Goal: Task Accomplishment & Management: Manage account settings

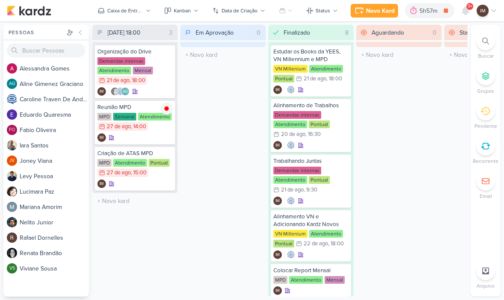
scroll to position [0, 0]
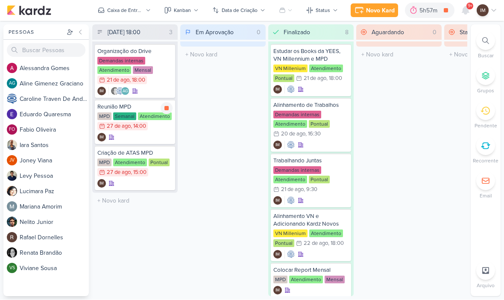
click at [167, 106] on icon at bounding box center [166, 108] width 4 height 4
click at [171, 153] on div at bounding box center [167, 155] width 12 height 12
click at [473, 9] on div at bounding box center [465, 10] width 15 height 15
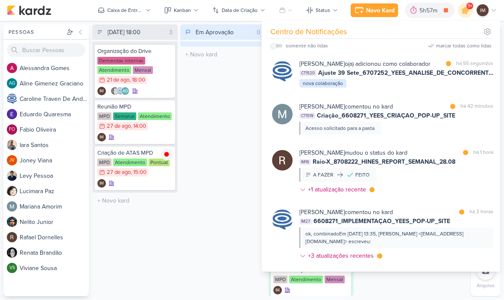
click at [383, 66] on div "[PERSON_NAME] o(a) adicionou como colaborador" at bounding box center [364, 64] width 131 height 9
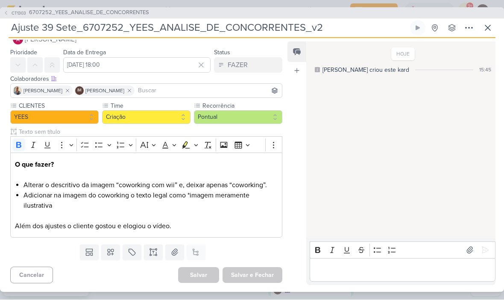
scroll to position [18, 0]
click at [487, 27] on icon at bounding box center [488, 28] width 10 height 10
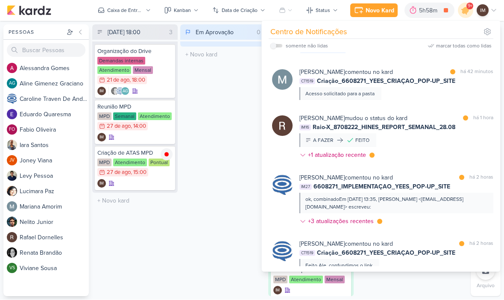
scroll to position [34, 0]
click at [429, 100] on div "[PERSON_NAME] comentou no kard marcar como lida há 42 minutos CT1519 Criação_66…" at bounding box center [396, 84] width 194 height 32
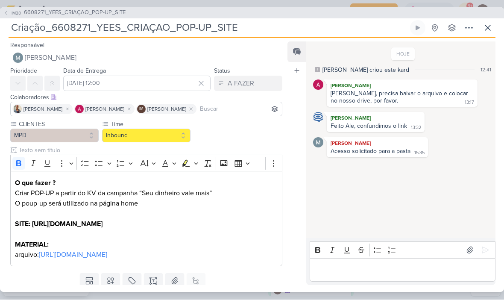
scroll to position [0, 0]
click at [72, 259] on link "[URL][DOMAIN_NAME]" at bounding box center [73, 255] width 68 height 9
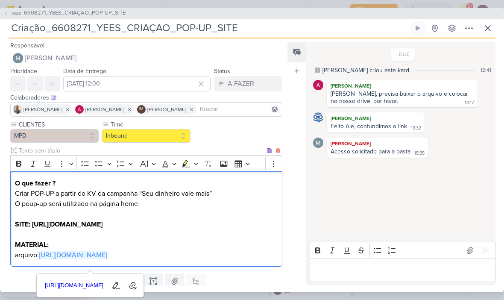
click at [493, 23] on button at bounding box center [487, 27] width 15 height 15
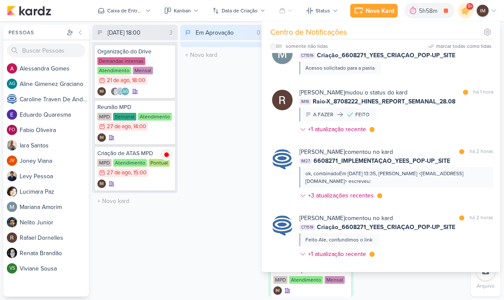
scroll to position [64, 0]
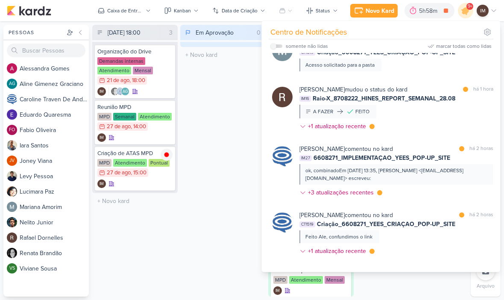
click at [420, 125] on div "[PERSON_NAME] mudou o status do kard marcar como lida há 1 hora IM16 Raio-X_870…" at bounding box center [396, 109] width 194 height 49
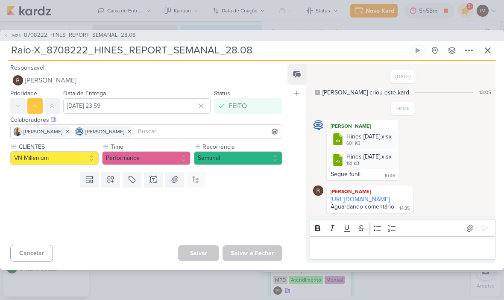
click at [289, 71] on button at bounding box center [296, 74] width 19 height 20
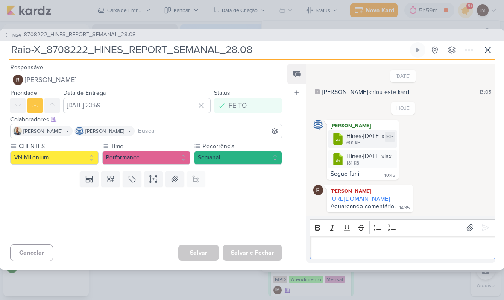
click at [389, 196] on link "[URL][DOMAIN_NAME]" at bounding box center [360, 199] width 59 height 7
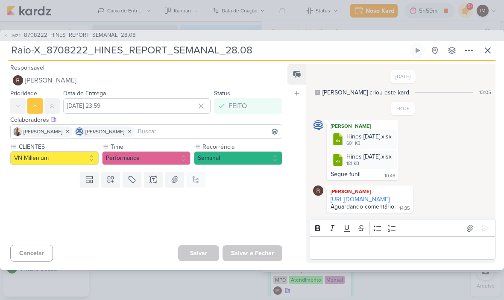
click at [487, 48] on icon at bounding box center [487, 50] width 5 height 5
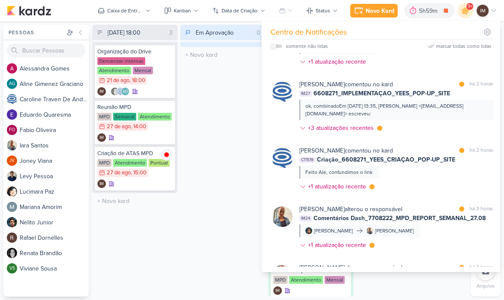
scroll to position [129, 0]
click at [422, 135] on div "[PERSON_NAME] comentou no kard marcar como lida há 2 horas IM27 6608271_IMPLEME…" at bounding box center [396, 107] width 194 height 56
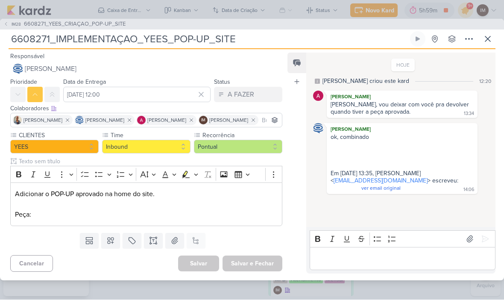
click at [493, 34] on button at bounding box center [487, 39] width 15 height 15
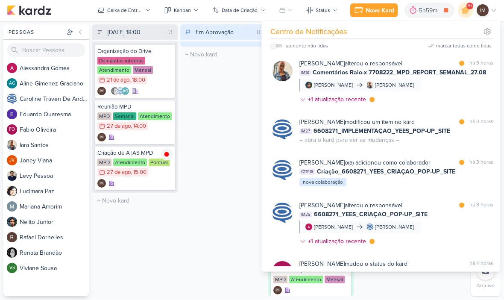
scroll to position [323, 0]
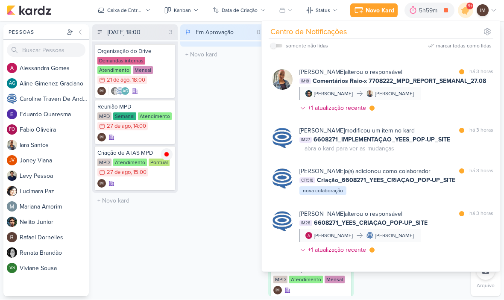
click at [423, 113] on div "[PERSON_NAME] alterou o responsável marcar como lida há 3 horas IM18 Comentário…" at bounding box center [396, 92] width 194 height 48
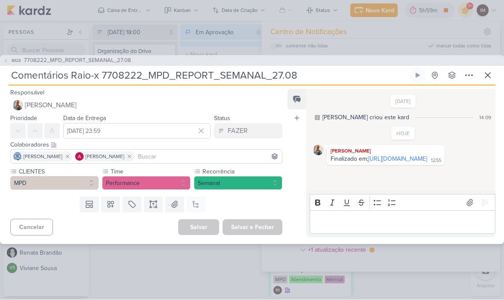
click at [491, 72] on icon at bounding box center [488, 75] width 10 height 10
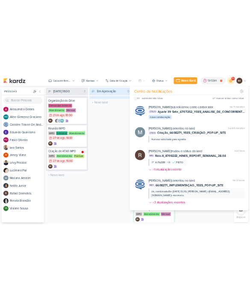
scroll to position [0, 0]
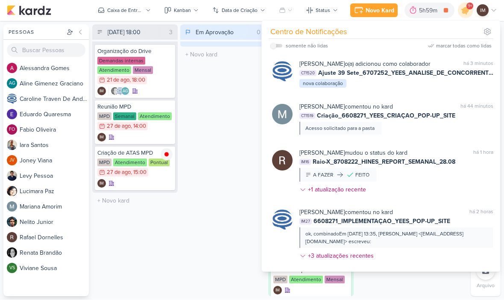
click at [240, 105] on div "Em Aprovação 0 Mover Para Esquerda Mover Para Direita [GEOGRAPHIC_DATA] O títul…" at bounding box center [222, 161] width 85 height 272
